Goal: Check status

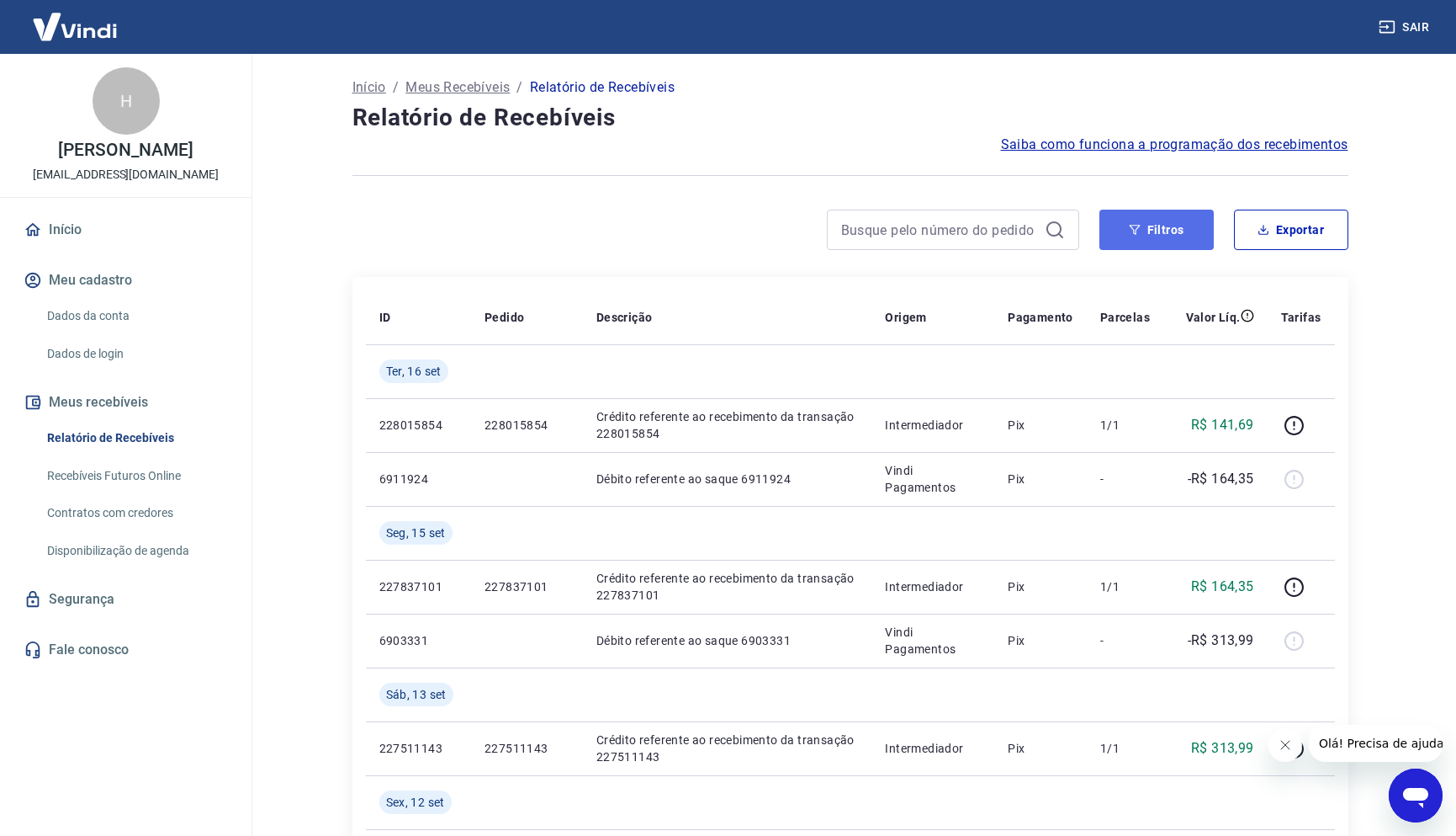
click at [1190, 239] on button "Filtros" at bounding box center [1157, 230] width 115 height 41
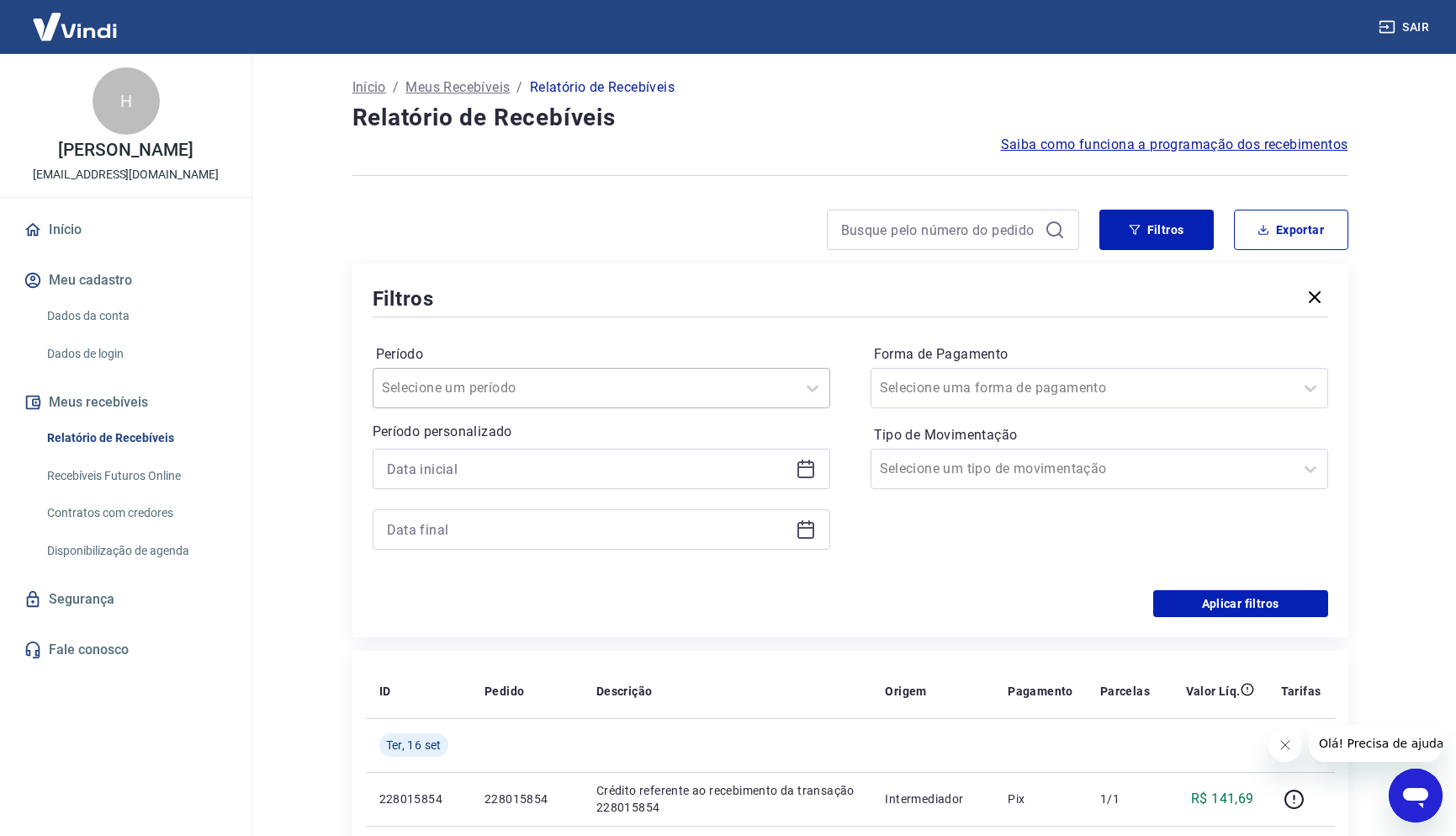
click at [549, 408] on div "Selecione um período" at bounding box center [602, 388] width 458 height 41
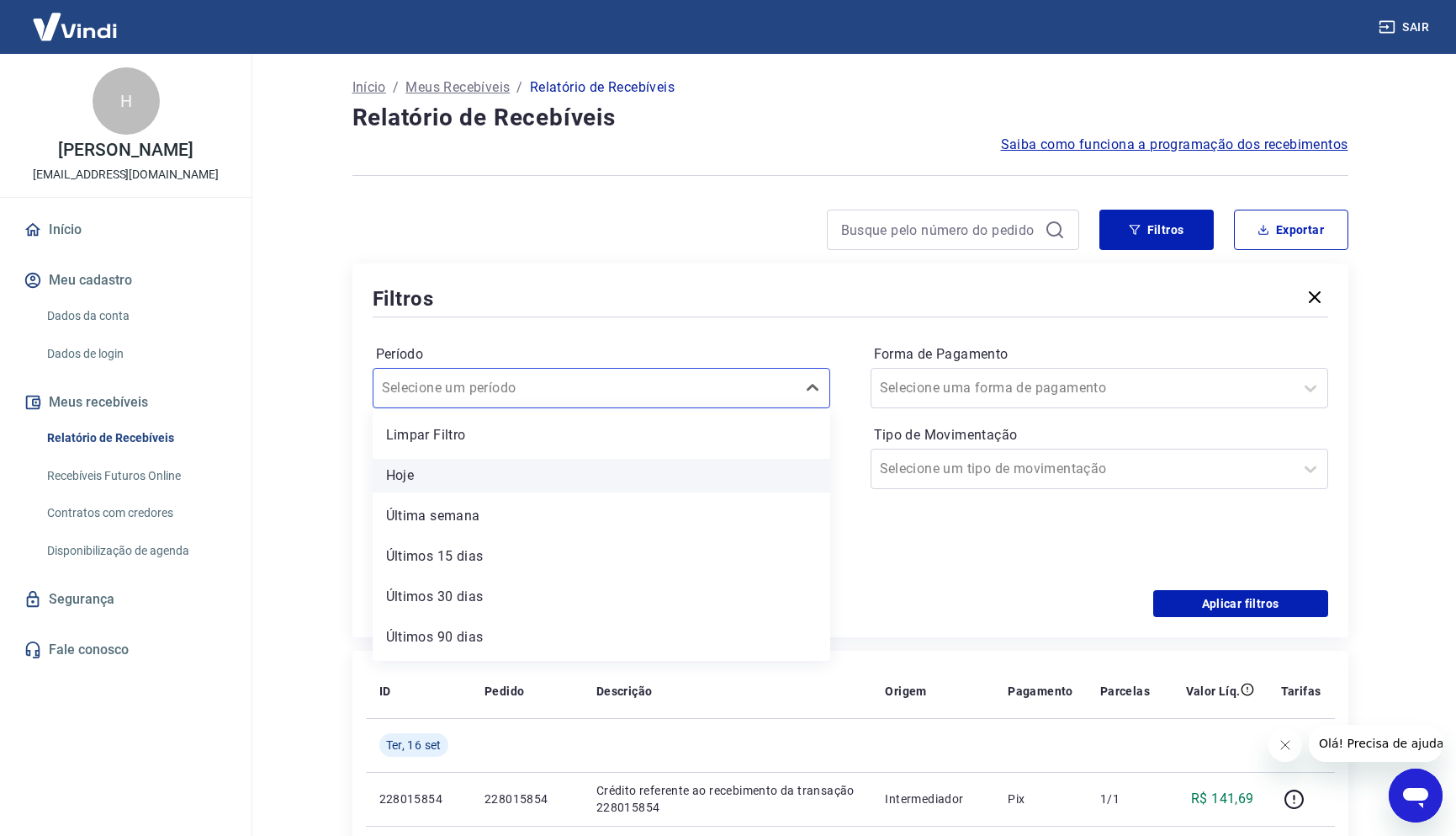
scroll to position [37, 0]
click at [713, 216] on div at bounding box center [715, 230] width 727 height 41
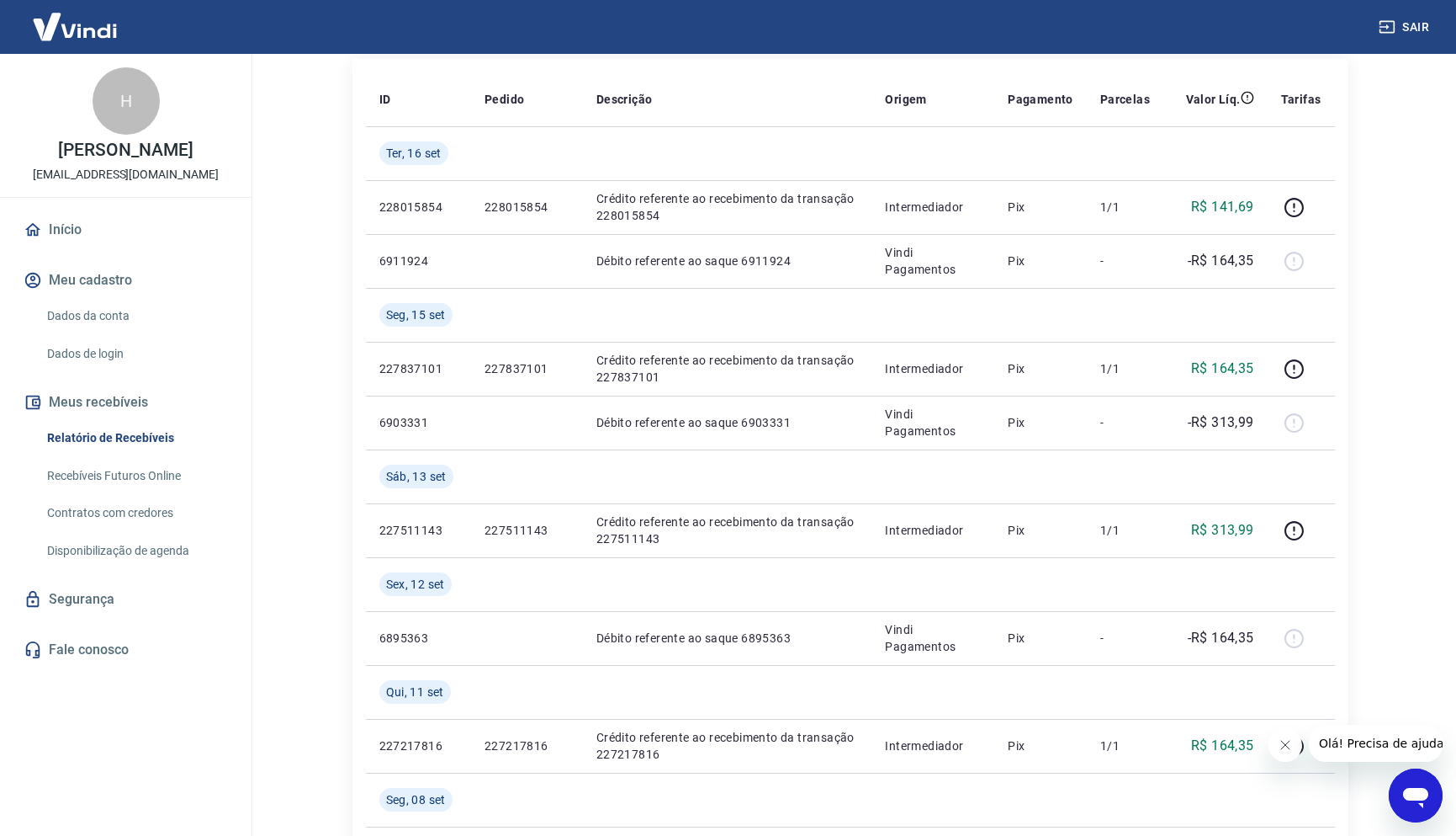
scroll to position [842, 0]
